Goal: Information Seeking & Learning: Learn about a topic

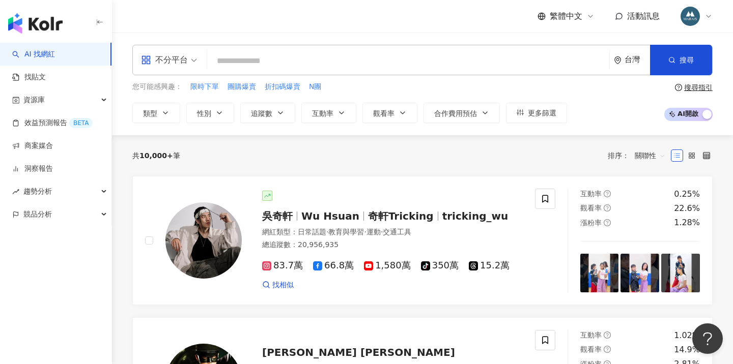
type input "**********"
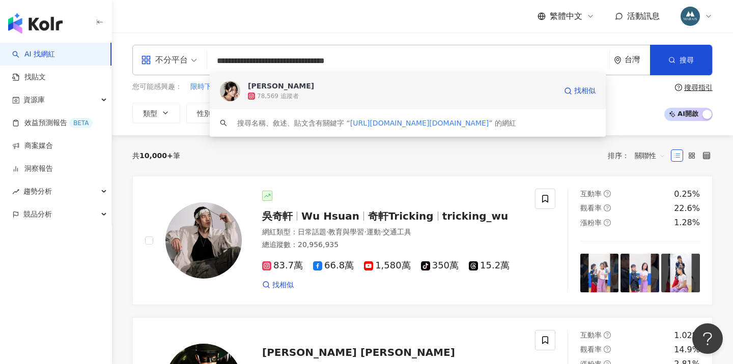
click at [315, 95] on div "78,569 追蹤者" at bounding box center [402, 96] width 308 height 10
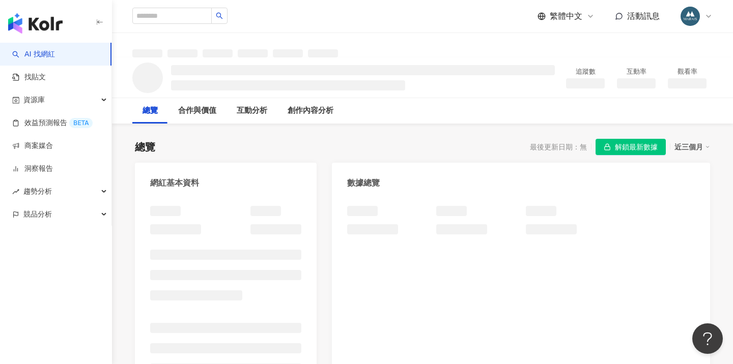
scroll to position [-4, 0]
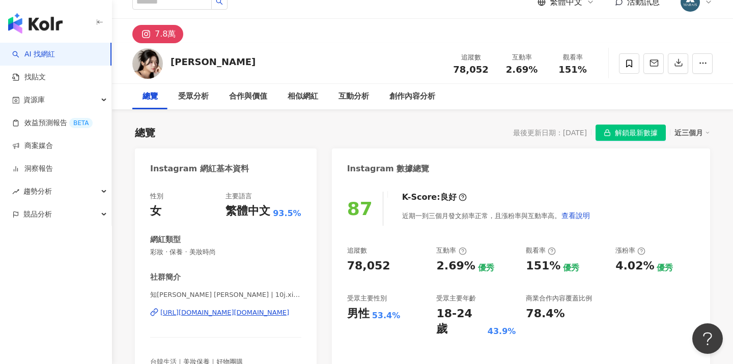
scroll to position [14, 0]
